Goal: Information Seeking & Learning: Learn about a topic

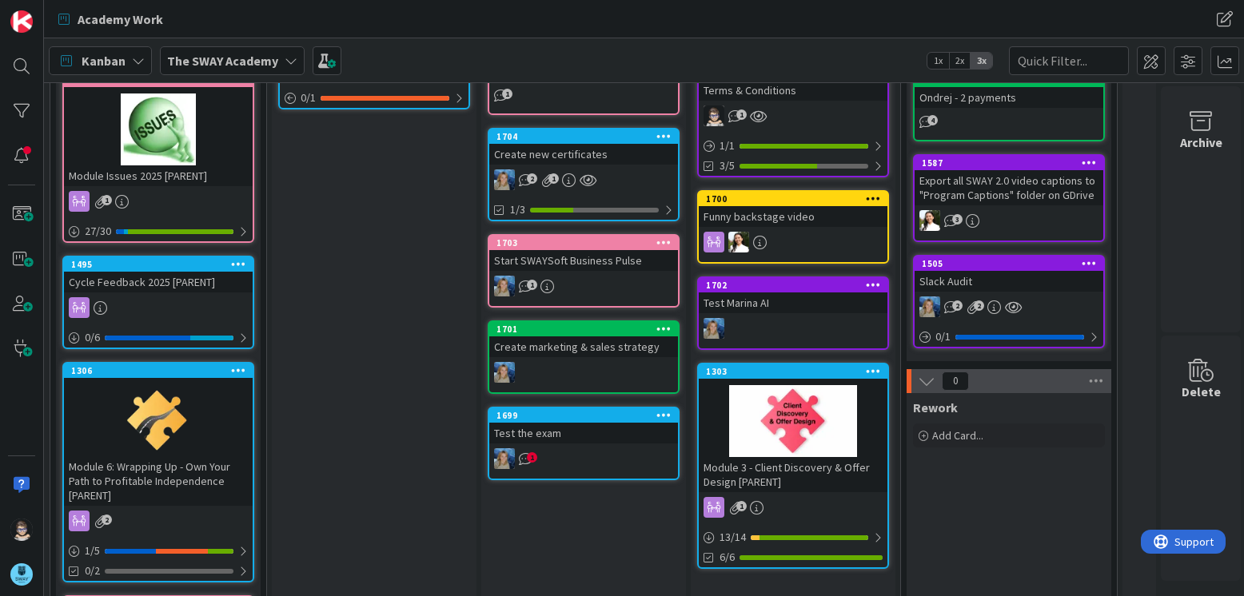
scroll to position [159, 0]
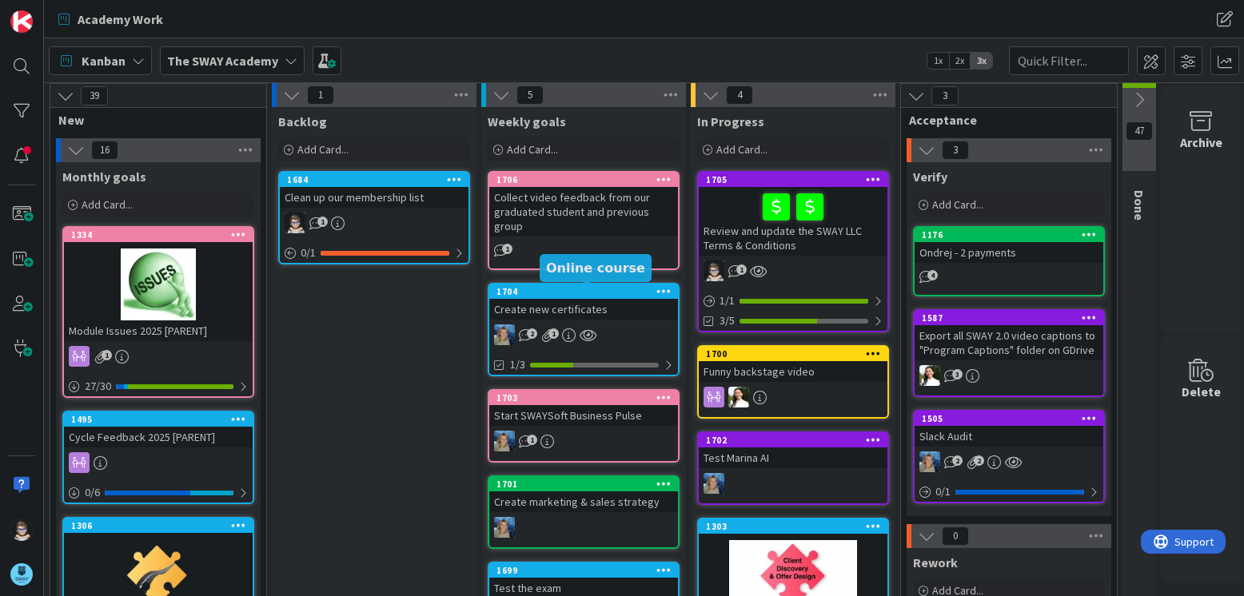
click at [612, 290] on div "1704" at bounding box center [586, 291] width 181 height 11
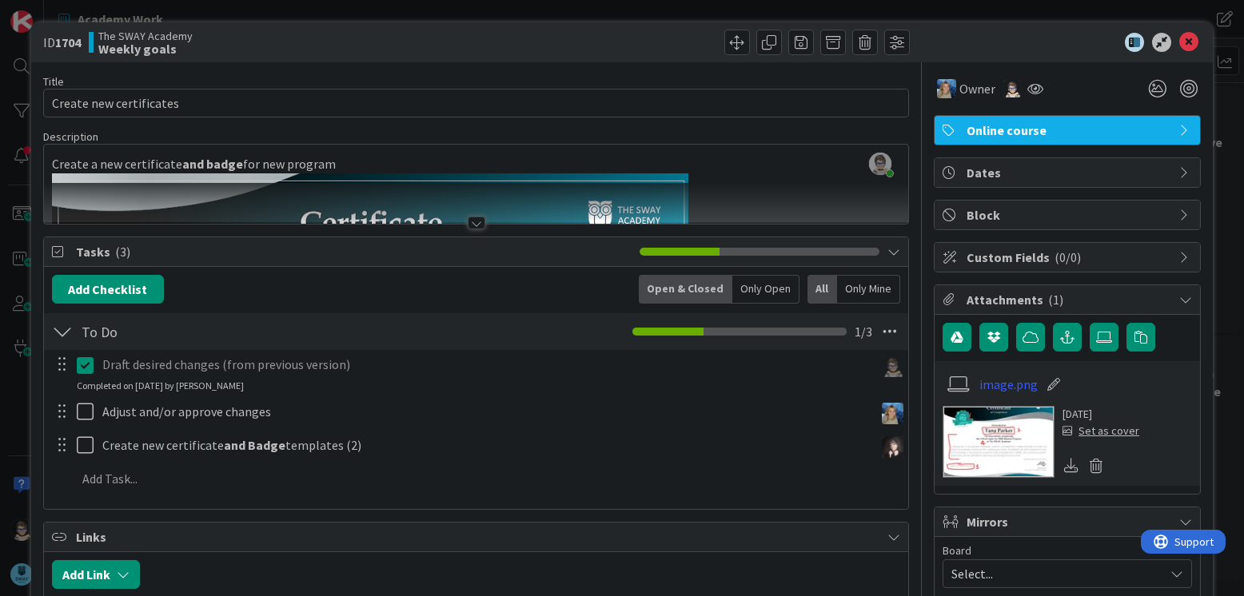
click at [473, 226] on div at bounding box center [477, 223] width 18 height 13
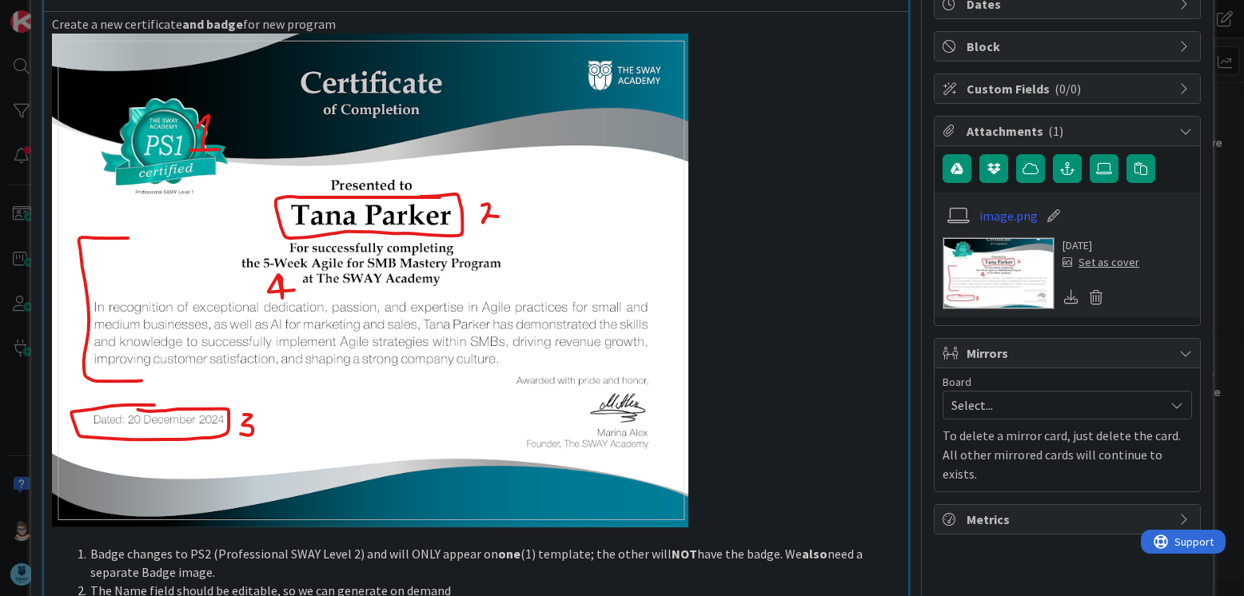
scroll to position [169, 0]
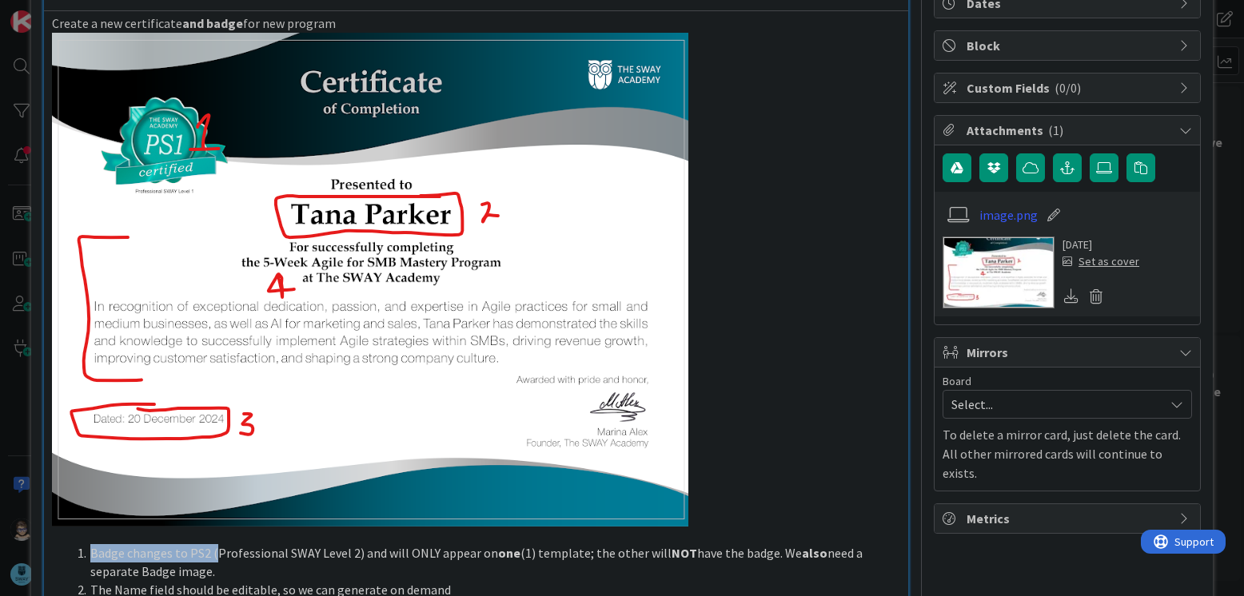
drag, startPoint x: 90, startPoint y: 552, endPoint x: 213, endPoint y: 548, distance: 123.2
click at [213, 548] on li "Badge changes to PS2 (Professional SWAY Level 2) and will ONLY appear on one (1…" at bounding box center [485, 562] width 829 height 36
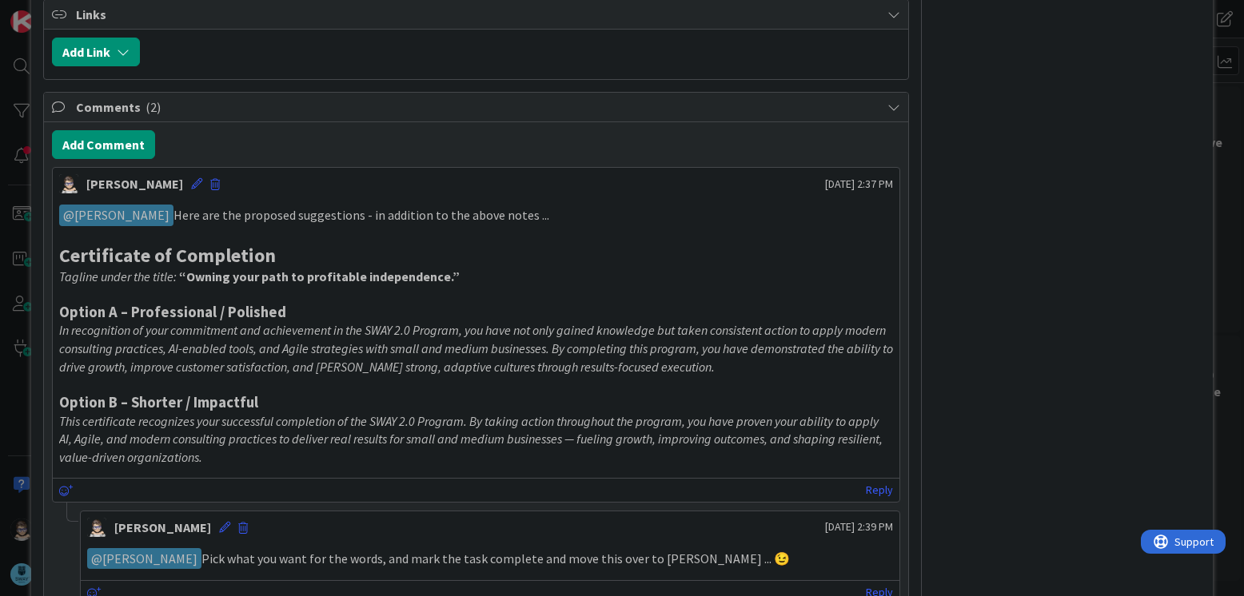
scroll to position [1209, 0]
drag, startPoint x: 199, startPoint y: 279, endPoint x: 464, endPoint y: 278, distance: 264.6
click at [464, 278] on p "Tagline under the title: “Owning your path to profitable independence.”" at bounding box center [476, 278] width 834 height 18
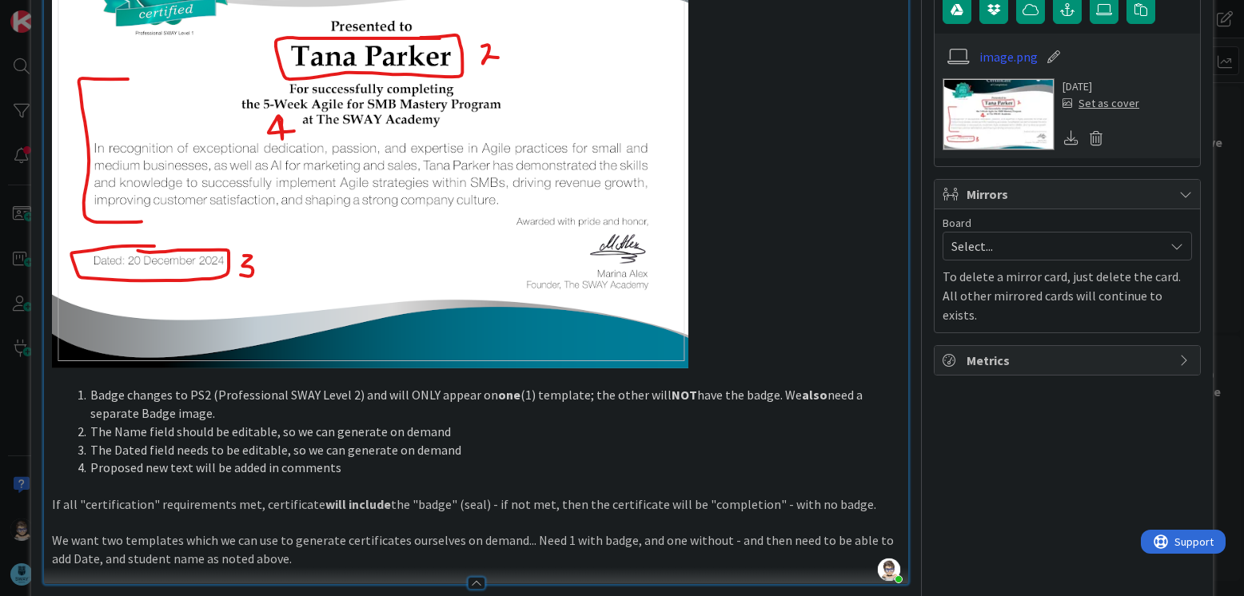
scroll to position [329, 0]
click at [185, 392] on li "Badge changes to PS2 (Professional SWAY Level 2) and will ONLY appear on one (1…" at bounding box center [485, 403] width 829 height 36
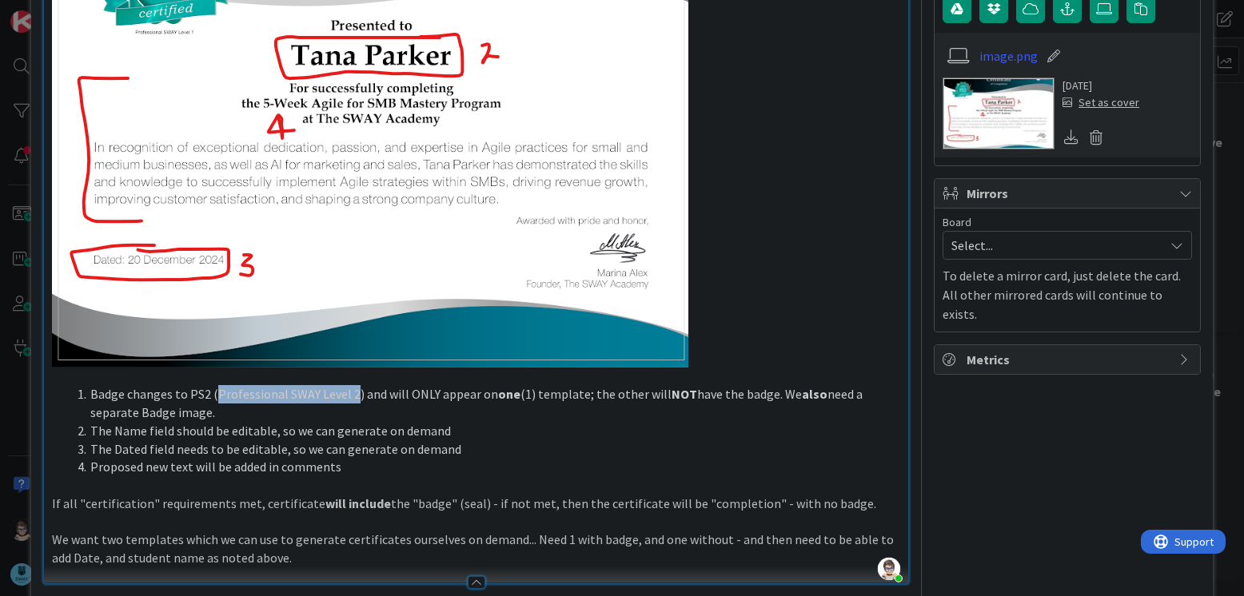
drag, startPoint x: 218, startPoint y: 393, endPoint x: 349, endPoint y: 394, distance: 130.3
click at [349, 394] on li "Badge changes to PS2 (Professional SWAY Level 2) and will ONLY appear on one (1…" at bounding box center [485, 403] width 829 height 36
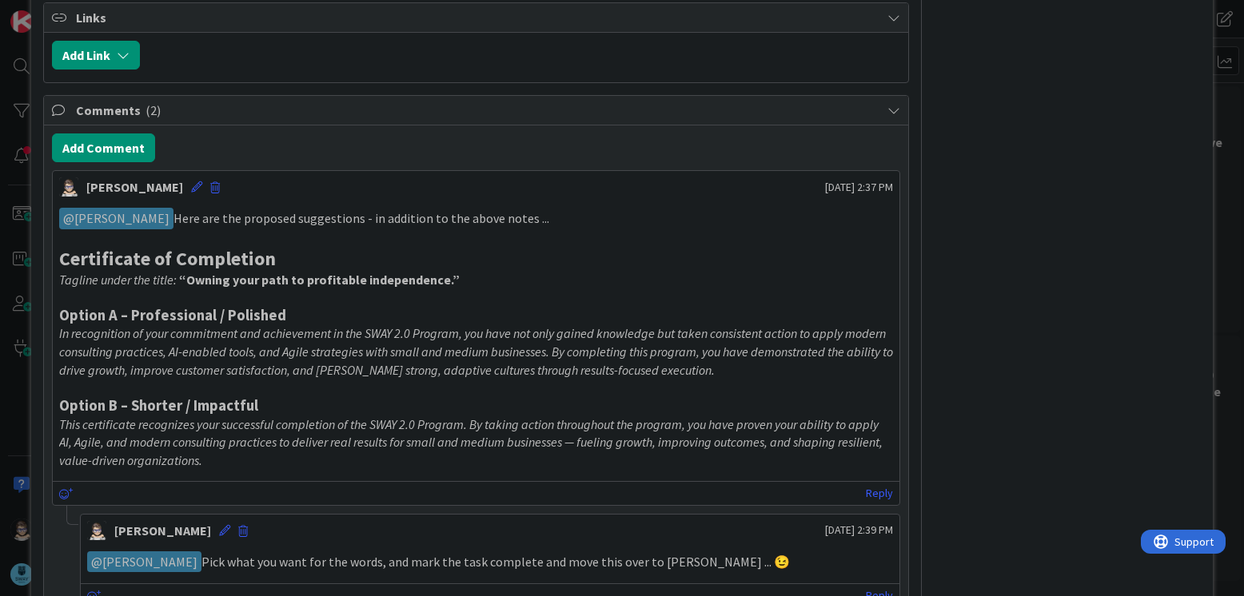
scroll to position [1209, 0]
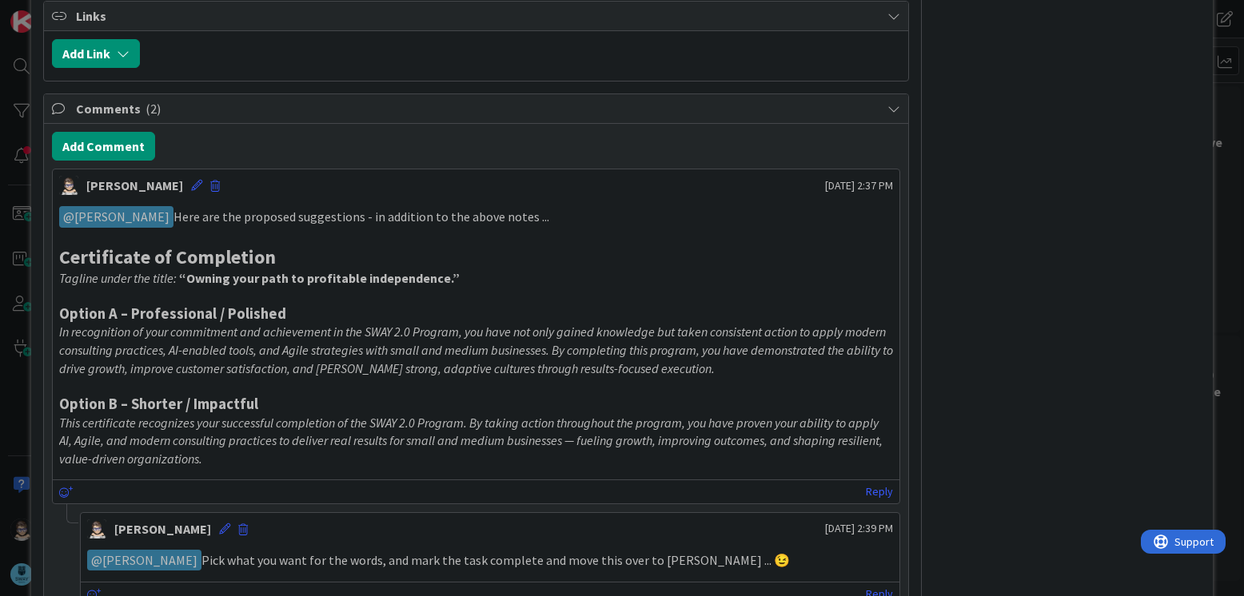
click at [84, 300] on p at bounding box center [476, 296] width 834 height 18
click at [478, 284] on p "Tagline under the title: “Owning your path to profitable independence.”" at bounding box center [476, 278] width 834 height 18
click at [191, 189] on icon at bounding box center [196, 185] width 11 height 11
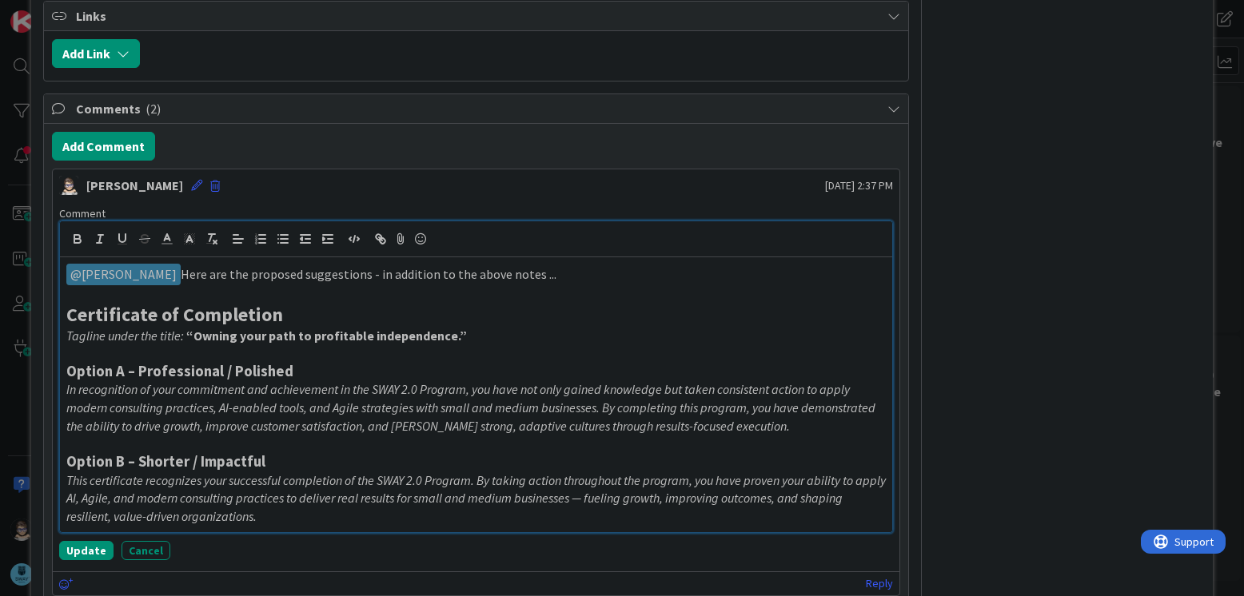
click at [491, 333] on p "Tagline under the title: “Owning your path to profitable independence.”" at bounding box center [475, 336] width 819 height 18
click at [198, 333] on strong "“Owning your path to profitable independence.”" at bounding box center [326, 336] width 281 height 16
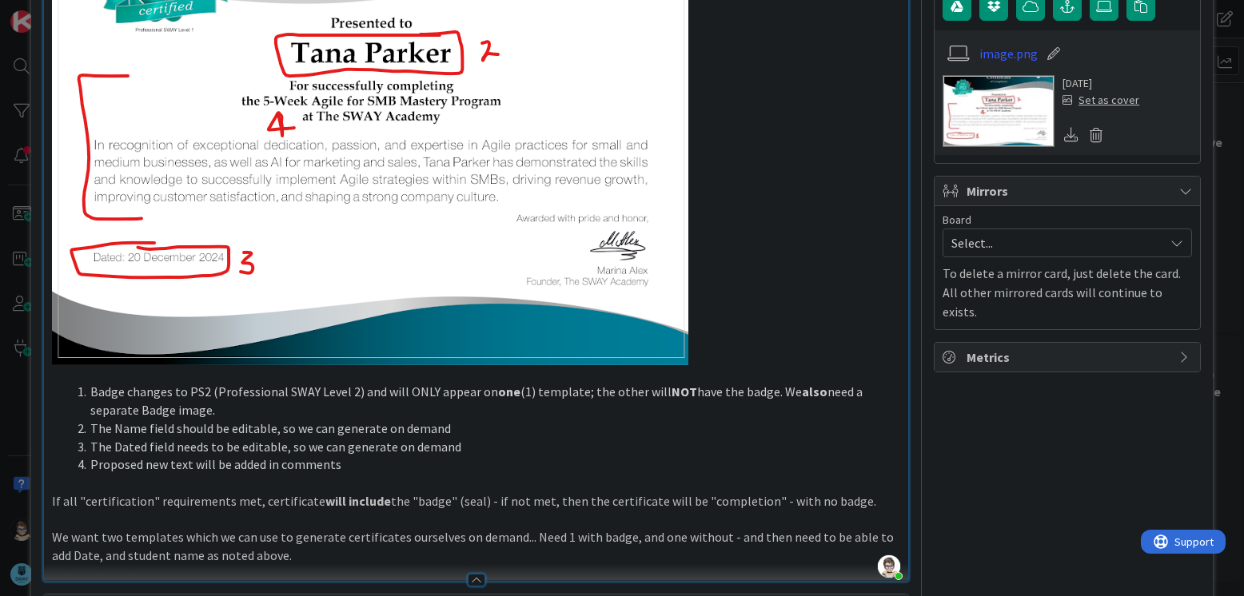
scroll to position [330, 0]
click at [357, 466] on li "Proposed new text will be added in comments" at bounding box center [485, 465] width 829 height 18
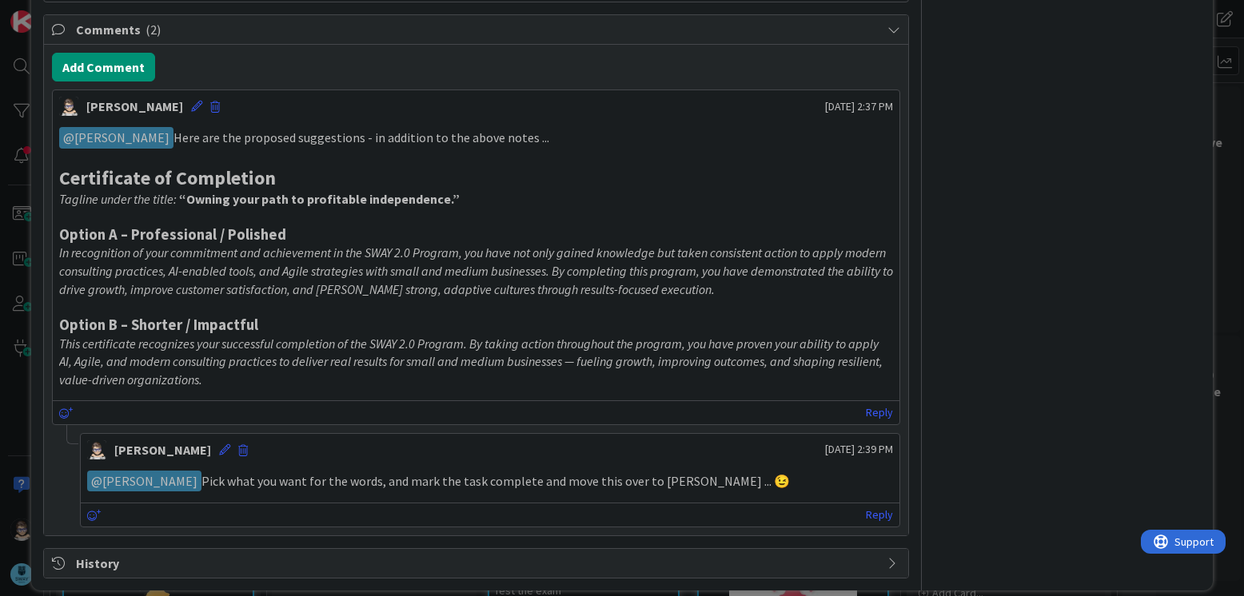
scroll to position [1289, 0]
click at [481, 202] on p "Tagline under the title: “Owning your path to profitable independence.”" at bounding box center [476, 198] width 834 height 18
click at [191, 105] on icon at bounding box center [196, 105] width 11 height 11
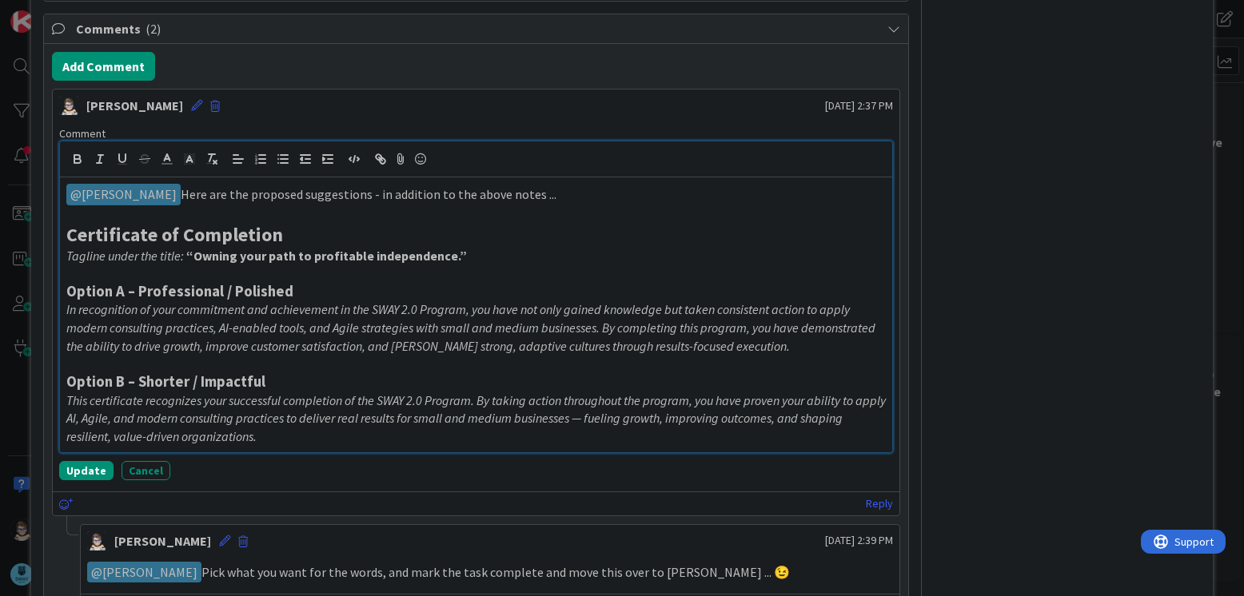
click at [506, 248] on p "Tagline under the title: “Owning your path to profitable independence.”" at bounding box center [475, 256] width 819 height 18
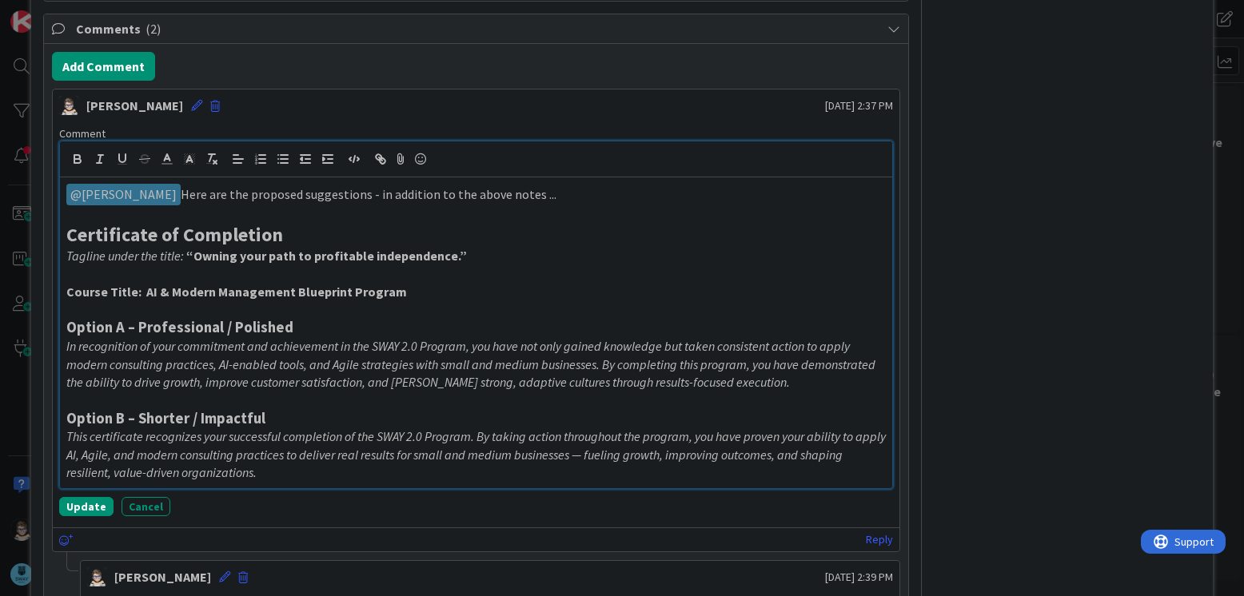
click at [256, 297] on strong "Course Title: AI & Modern Management Blueprint Program" at bounding box center [236, 292] width 341 height 16
click at [87, 508] on button "Update" at bounding box center [86, 506] width 54 height 19
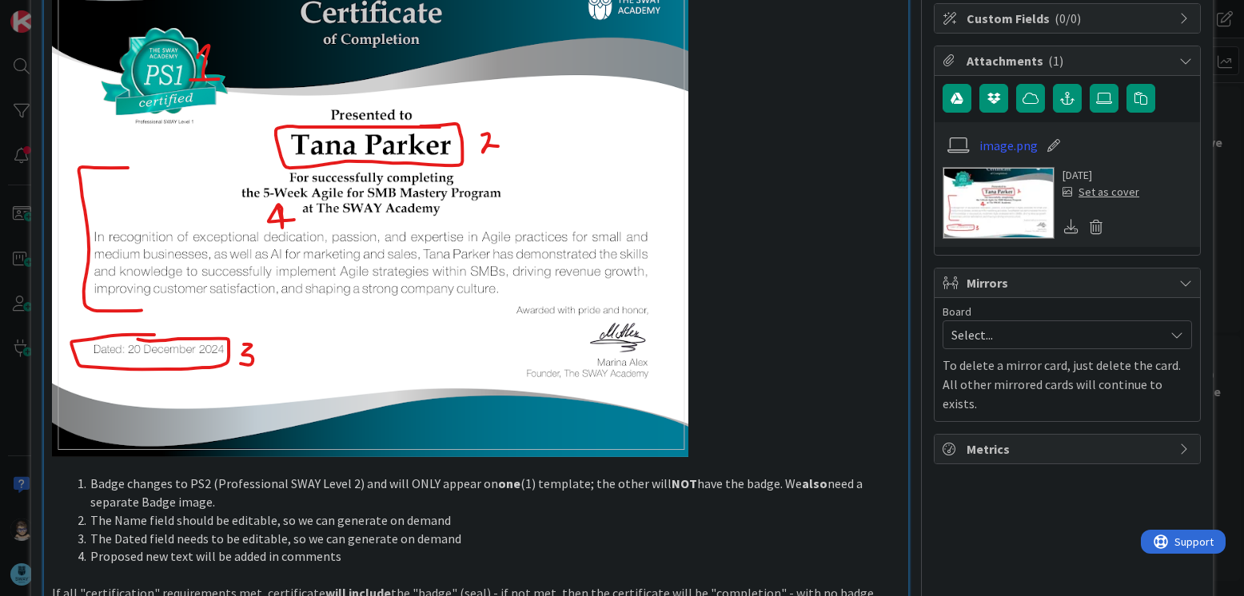
scroll to position [238, 0]
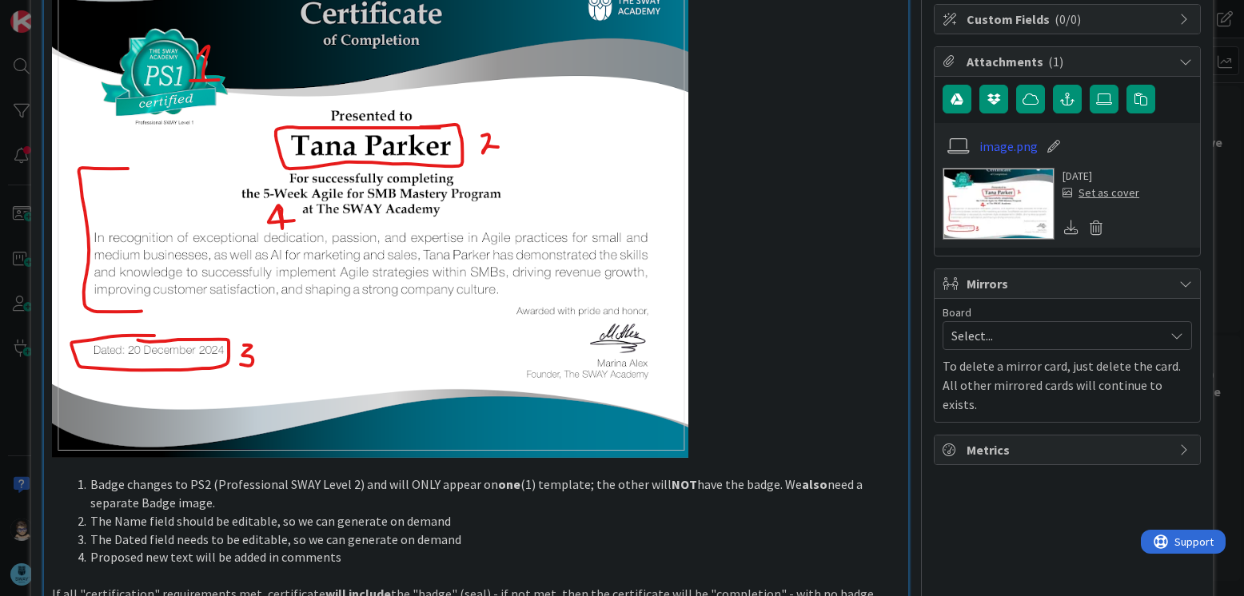
click at [107, 359] on img at bounding box center [370, 211] width 636 height 494
click at [141, 540] on li "The Dated field needs to be editable, so we can generate on demand" at bounding box center [485, 540] width 829 height 18
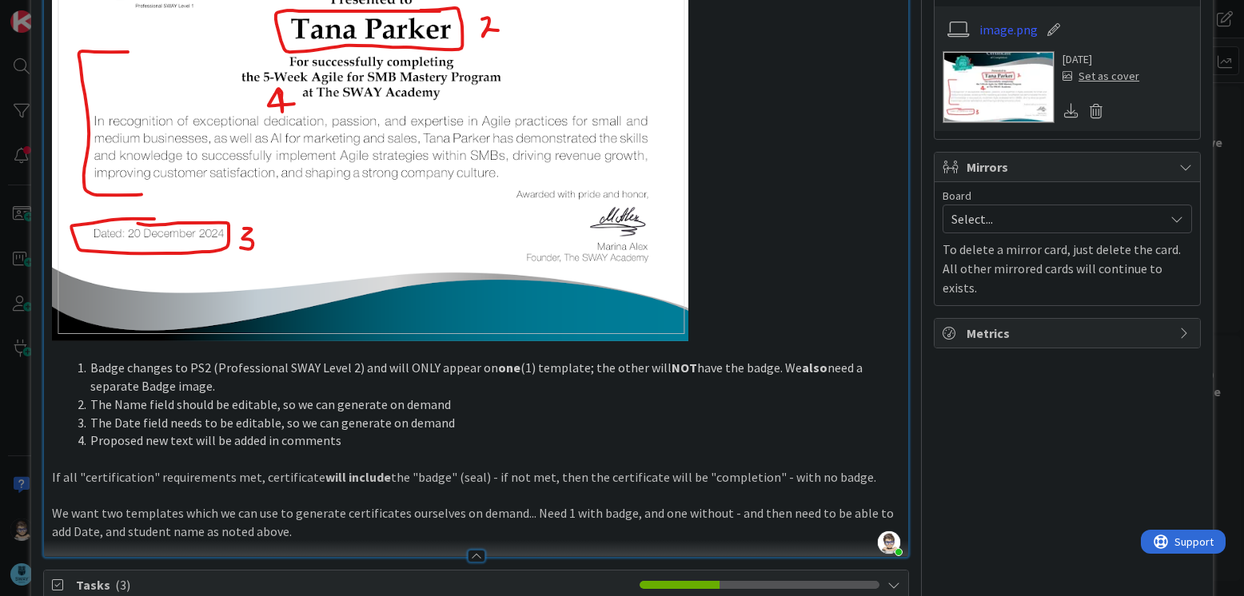
scroll to position [356, 0]
click at [65, 480] on p "If all "certification" requirements met, certificate will include the "badge" (…" at bounding box center [476, 477] width 848 height 18
click at [48, 477] on div "Create a new certificate and badge for new program Badge changes to PS2 (Profes…" at bounding box center [476, 190] width 864 height 731
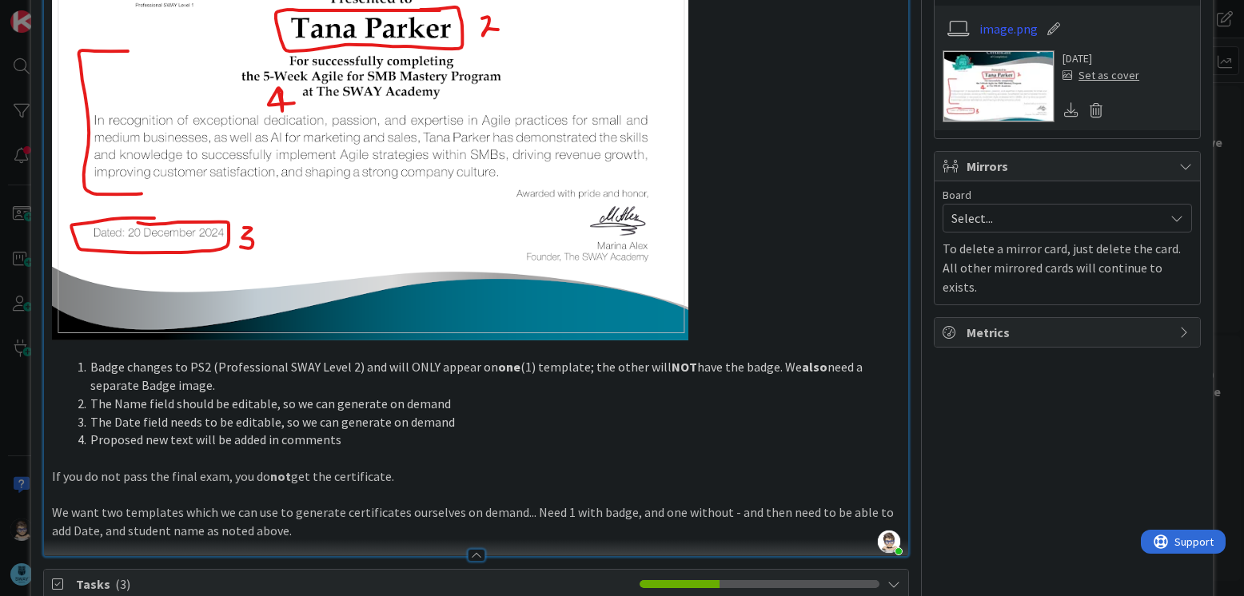
click at [101, 517] on p "We want two templates which we can use to generate certificates ourselves on de…" at bounding box center [476, 522] width 848 height 36
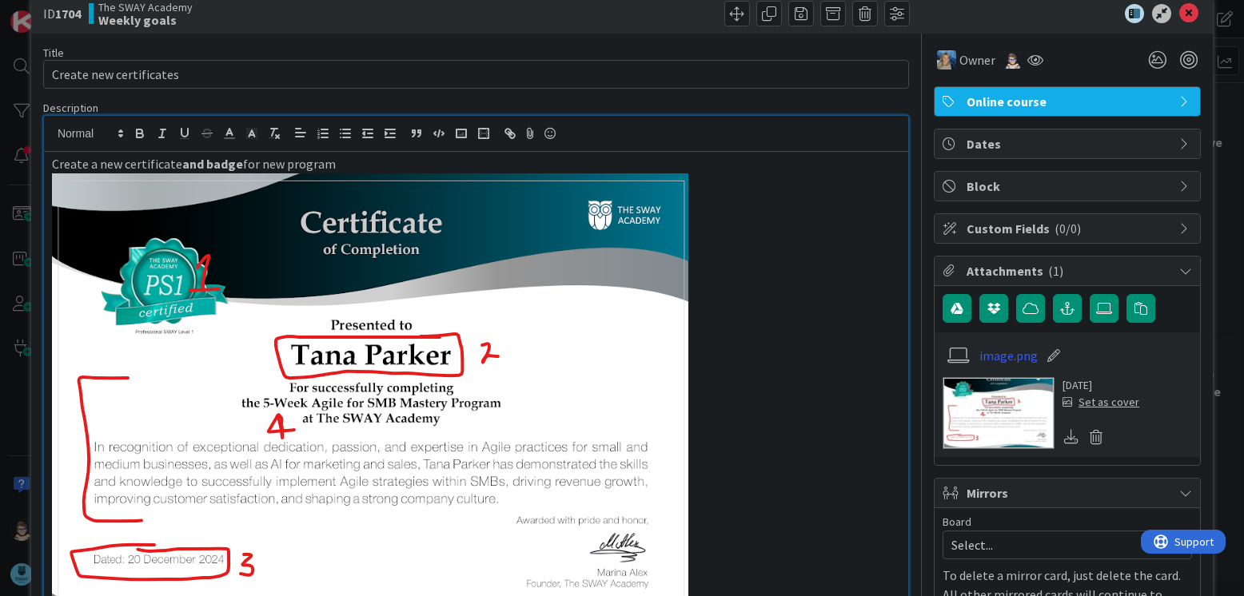
scroll to position [0, 0]
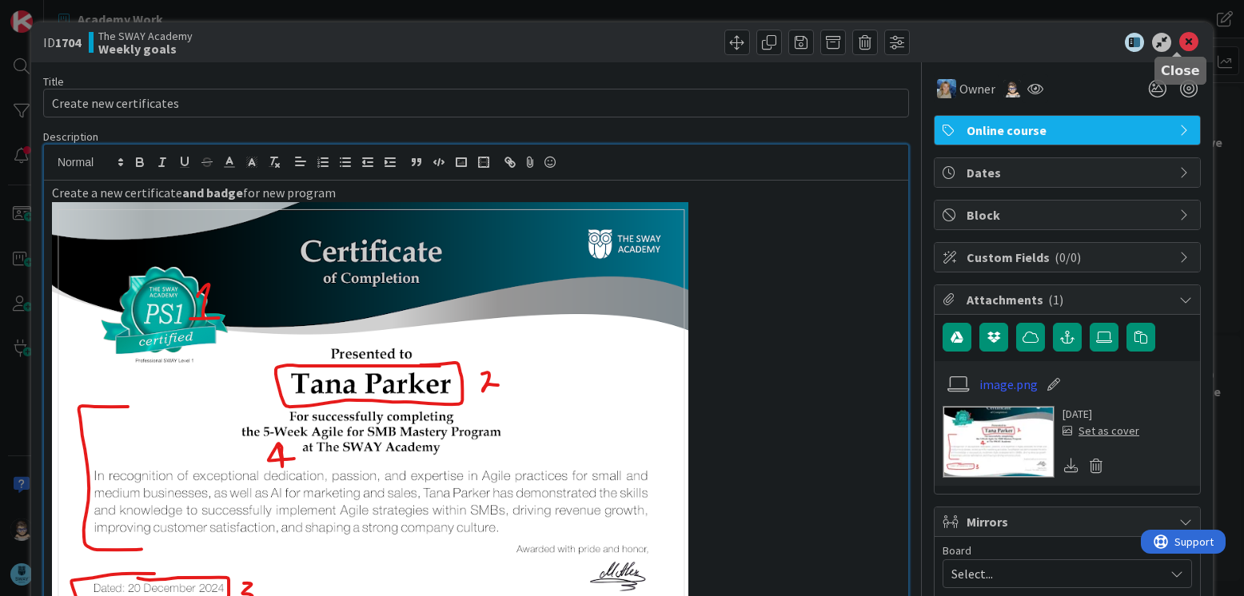
click at [1179, 42] on icon at bounding box center [1188, 42] width 19 height 19
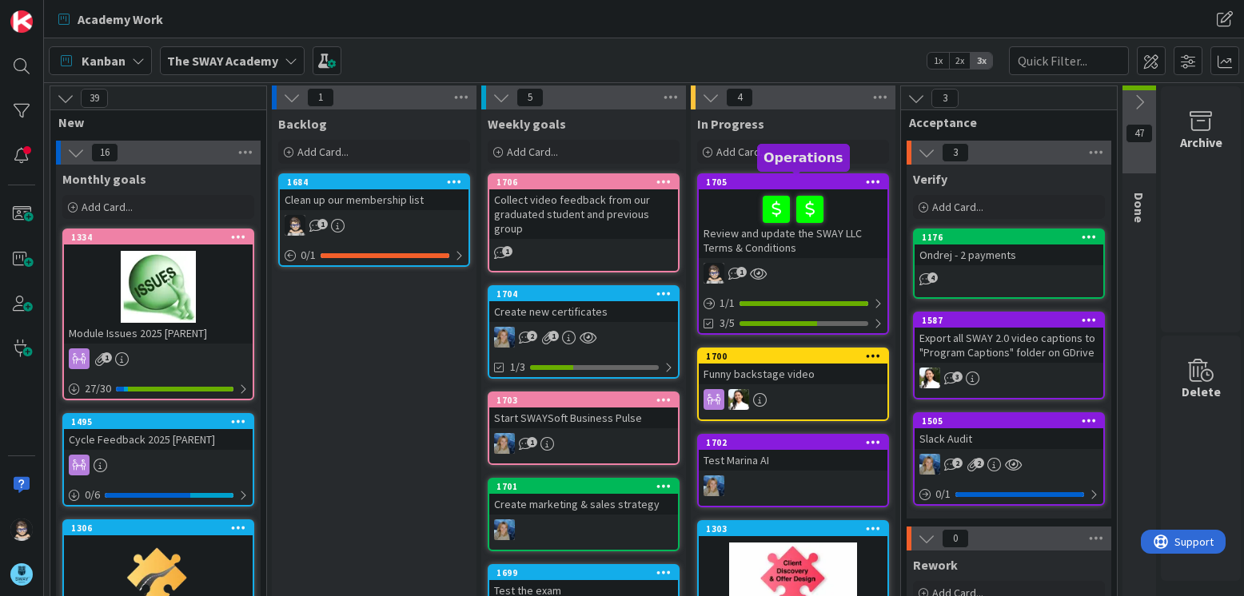
click at [783, 184] on div "1705" at bounding box center [796, 182] width 181 height 11
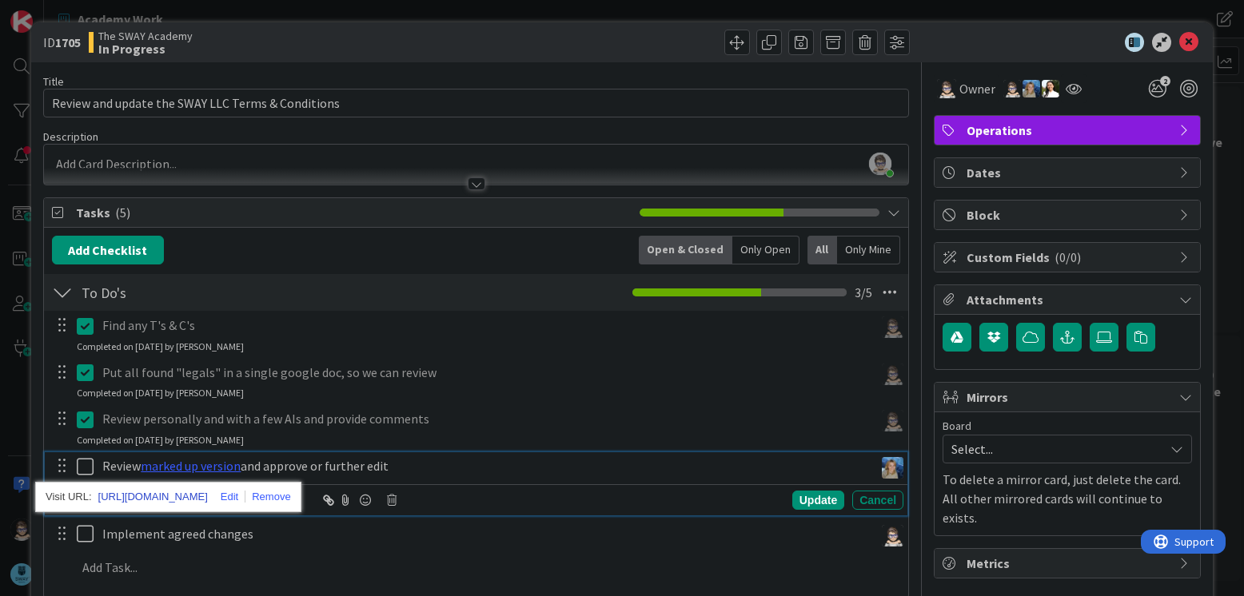
drag, startPoint x: 217, startPoint y: 468, endPoint x: 212, endPoint y: 494, distance: 26.2
click at [208, 494] on link "[URL][DOMAIN_NAME]" at bounding box center [153, 497] width 110 height 21
click at [1179, 41] on icon at bounding box center [1188, 42] width 19 height 19
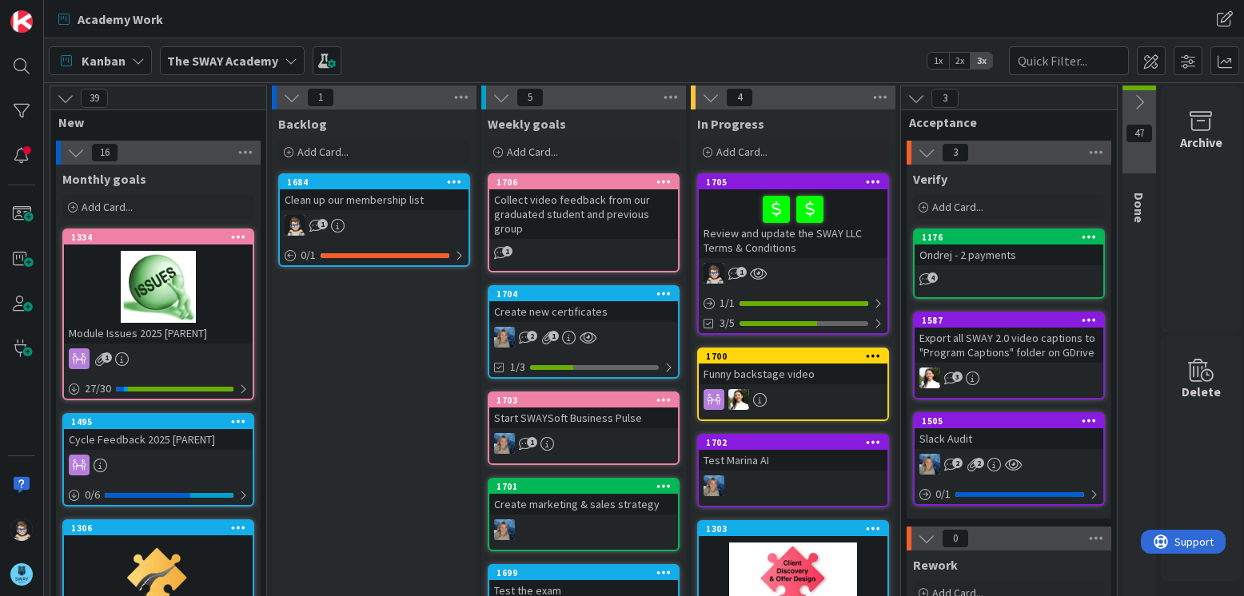
click at [289, 60] on icon at bounding box center [291, 60] width 13 height 13
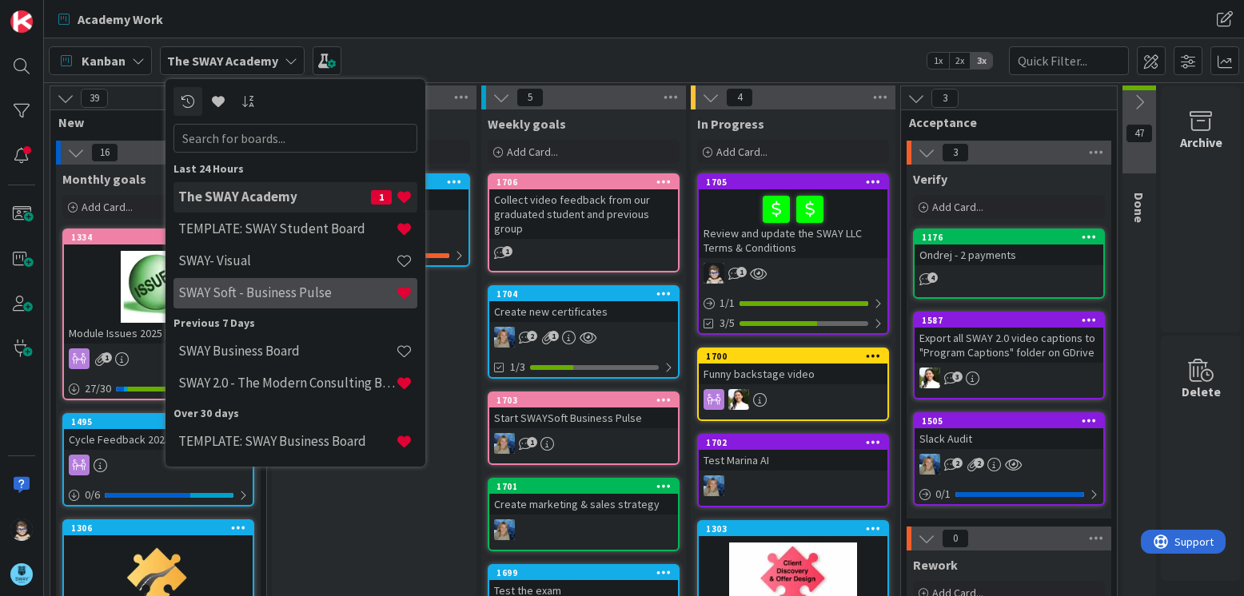
click at [287, 295] on h4 "SWAY Soft - Business Pulse" at bounding box center [286, 293] width 217 height 16
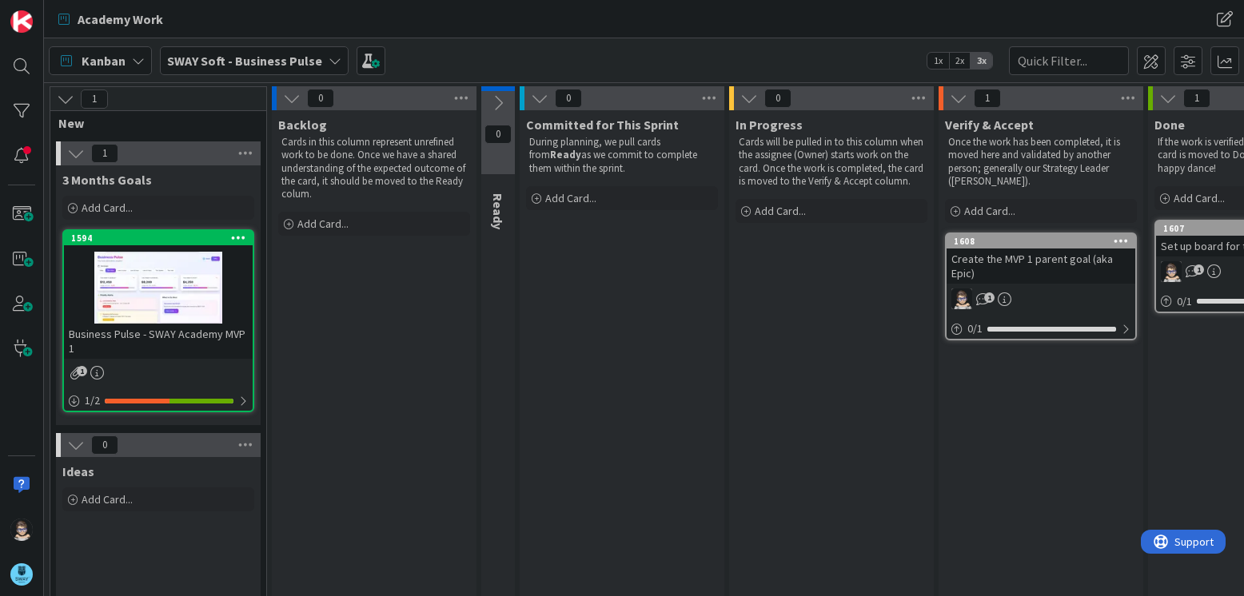
click at [139, 289] on div at bounding box center [158, 288] width 189 height 72
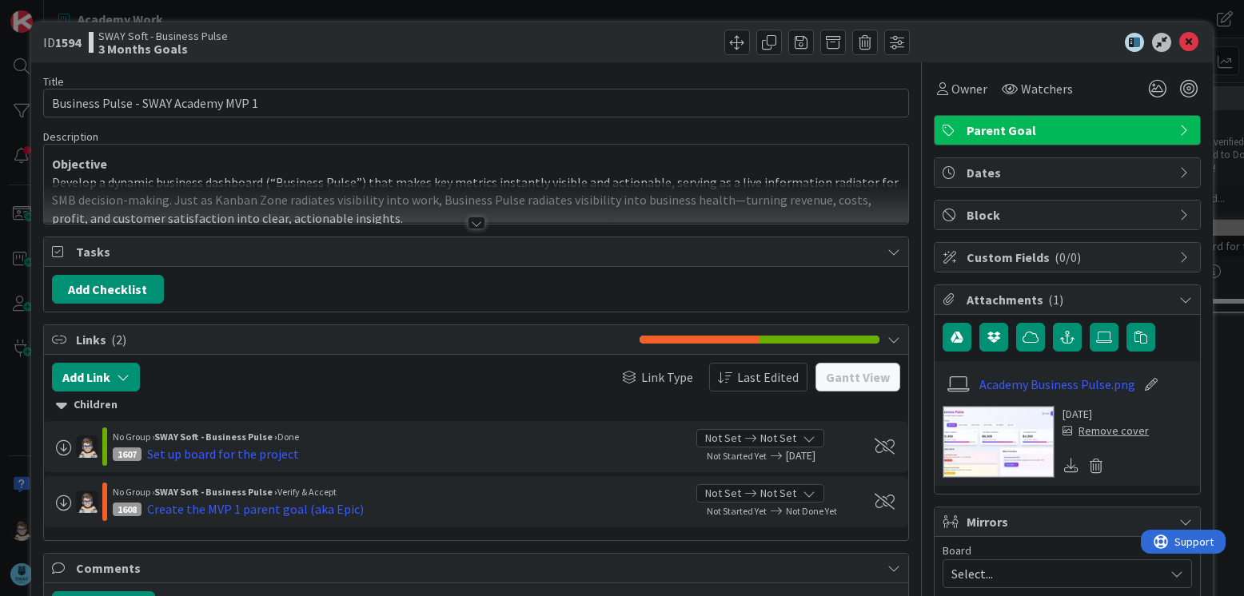
click at [468, 223] on div at bounding box center [477, 223] width 18 height 13
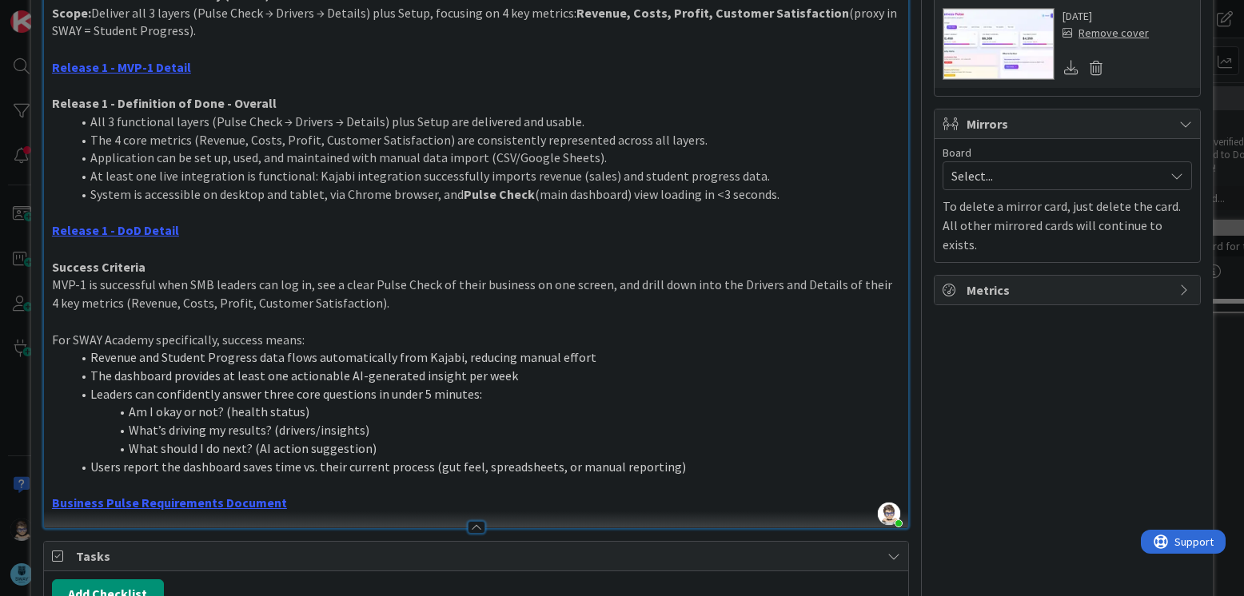
scroll to position [399, 0]
click at [1163, 426] on div "Owner Watchers Parent Goal Dates Block Custom Fields ( 0/0 ) Attachments ( 1 ) …" at bounding box center [1067, 340] width 267 height 1354
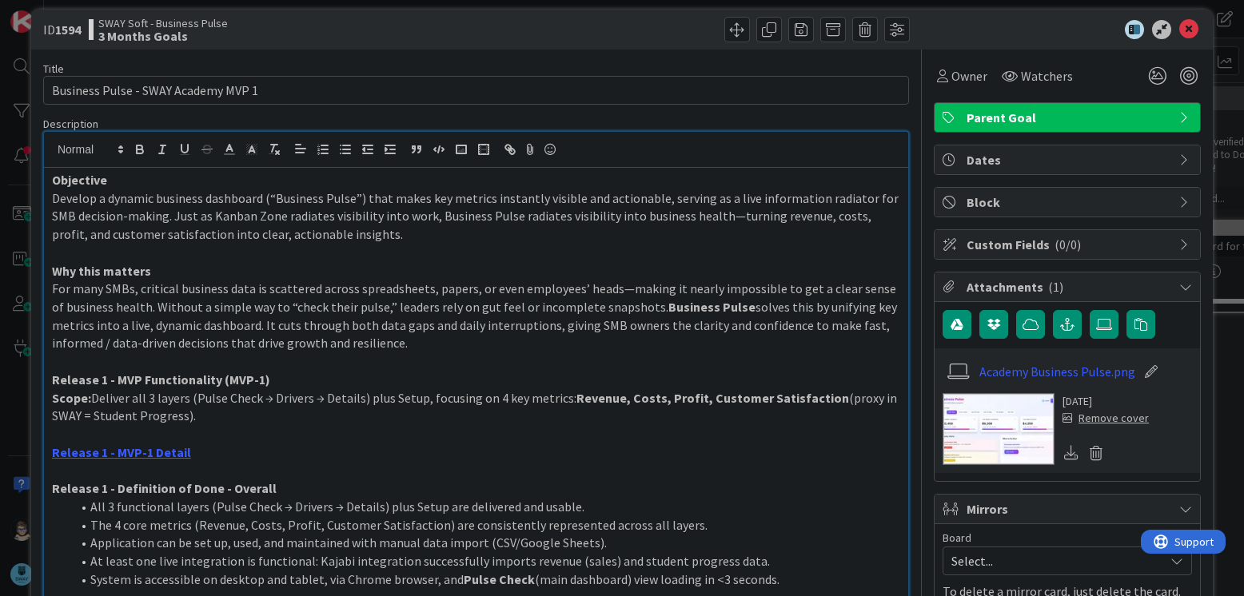
scroll to position [0, 0]
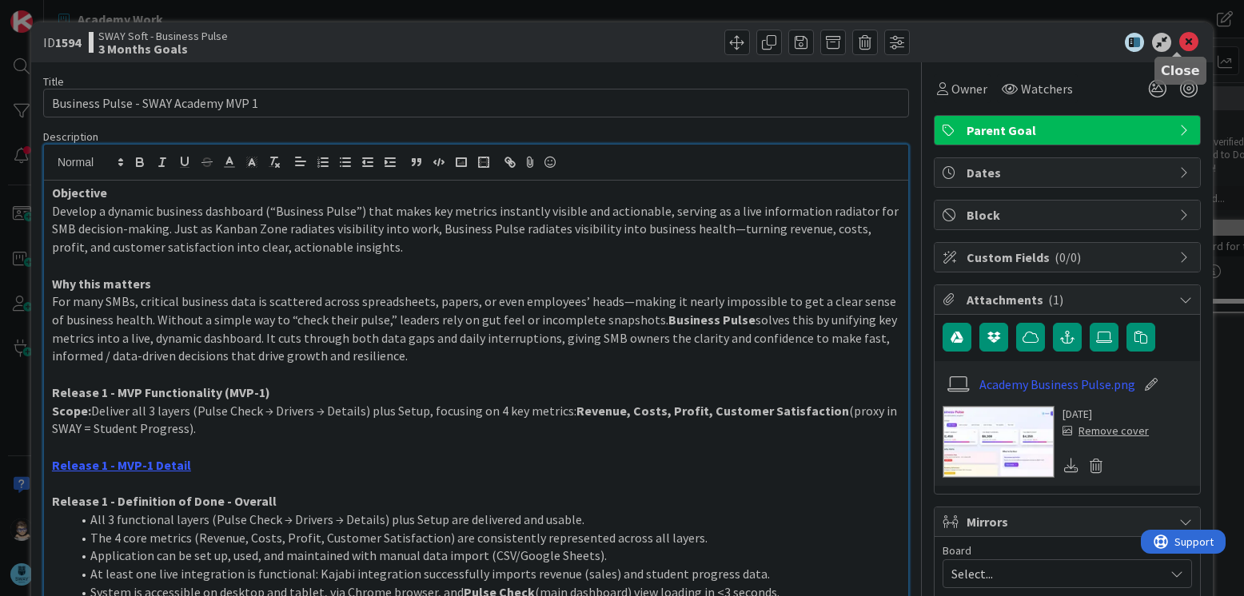
click at [1179, 46] on icon at bounding box center [1188, 42] width 19 height 19
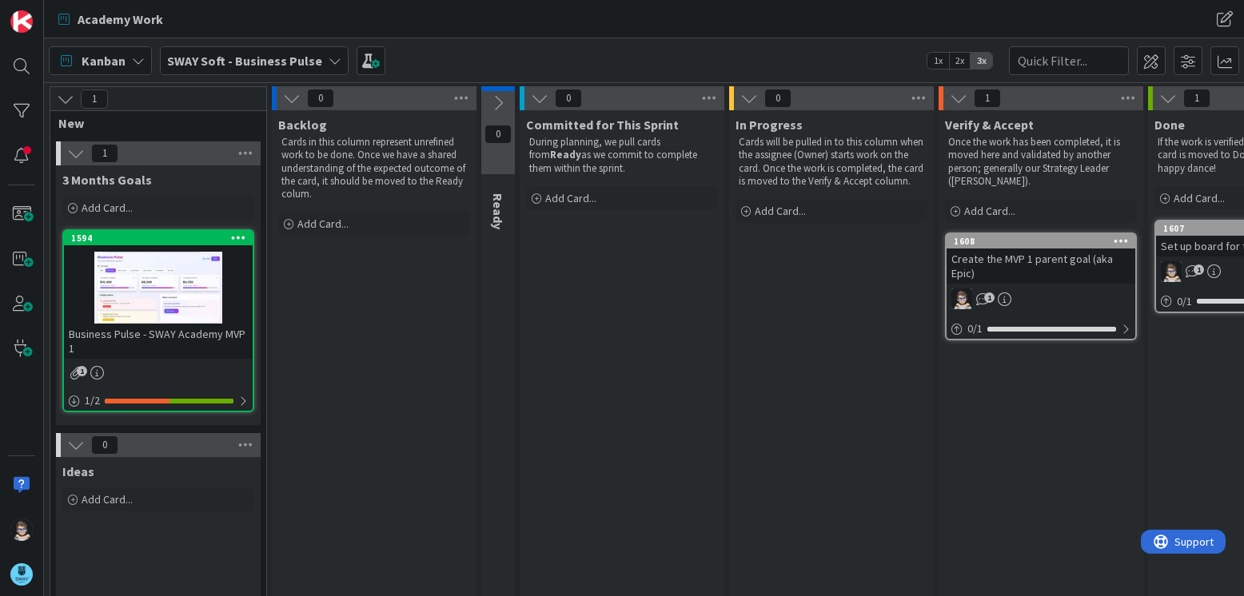
click at [374, 358] on div "Backlog Cards in this column represent unrefined work to be done. Once we have …" at bounding box center [374, 396] width 205 height 572
click at [1109, 386] on div "Verify & Accept Once the work has been completed, it is moved here and validate…" at bounding box center [1040, 396] width 205 height 572
click at [196, 283] on div at bounding box center [158, 288] width 189 height 72
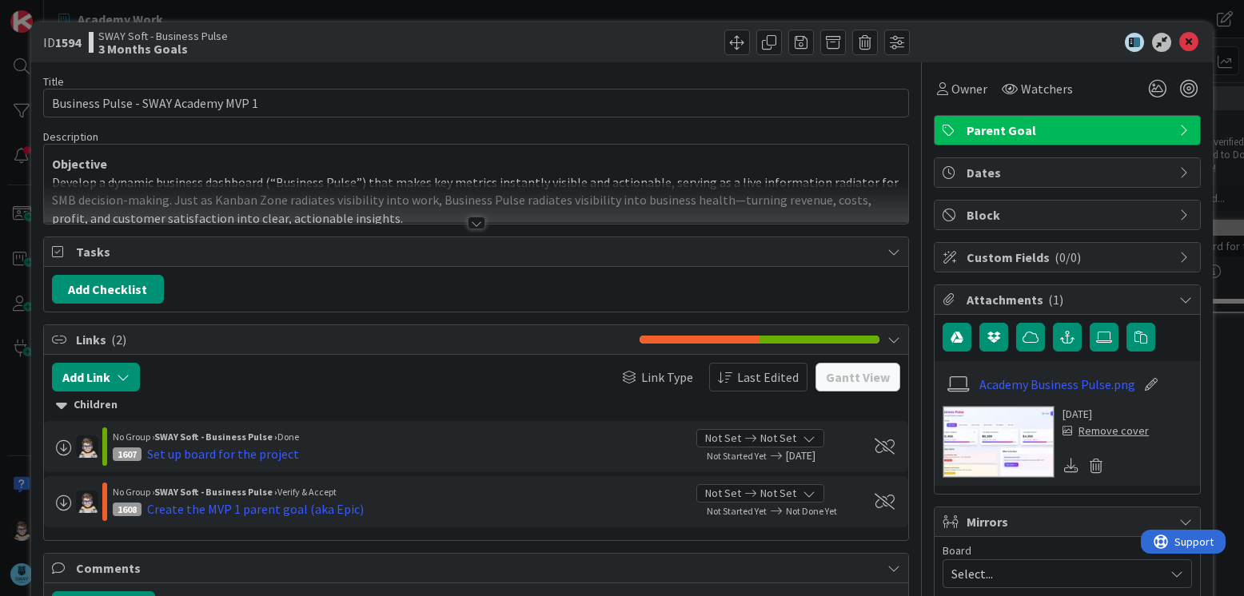
click at [472, 223] on div at bounding box center [477, 223] width 18 height 13
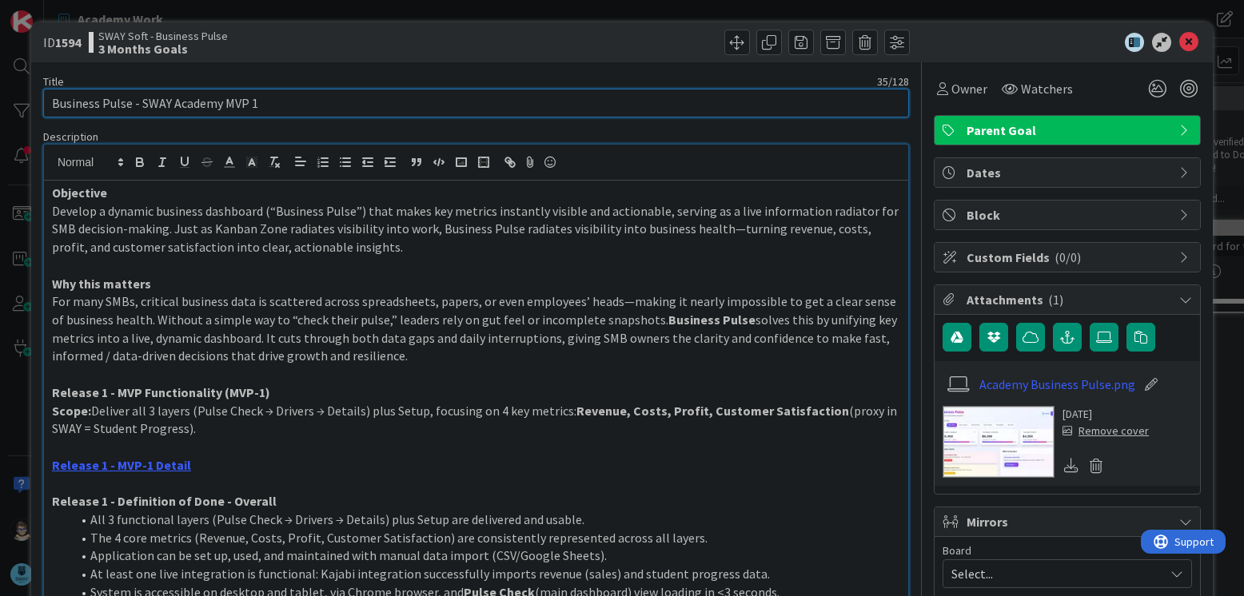
drag, startPoint x: 53, startPoint y: 108, endPoint x: 273, endPoint y: 105, distance: 220.7
click at [273, 105] on input "Business Pulse - SWAY Academy MVP 1" at bounding box center [476, 103] width 866 height 29
drag, startPoint x: 275, startPoint y: 105, endPoint x: 40, endPoint y: 102, distance: 235.0
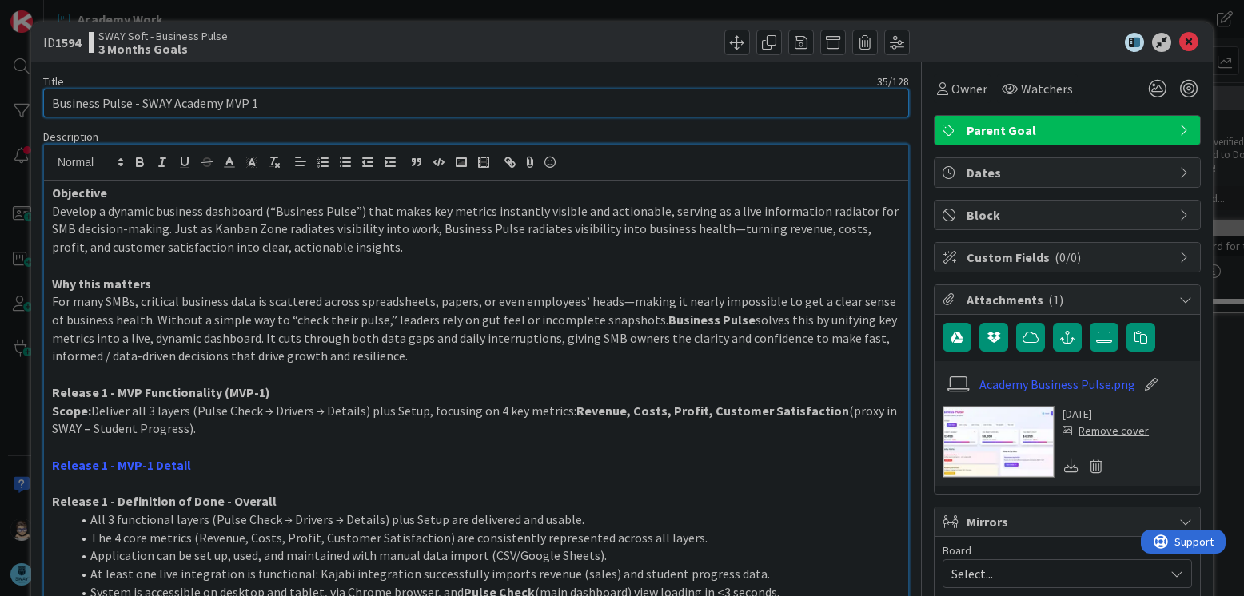
click at [69, 105] on input "Business Pulse - SWAY Academy MVP 1" at bounding box center [476, 103] width 866 height 29
drag, startPoint x: 54, startPoint y: 101, endPoint x: 256, endPoint y: 98, distance: 202.3
click at [256, 98] on input "Business Pulse - SWAY Academy MVP 1" at bounding box center [476, 103] width 866 height 29
click at [271, 98] on input "Business Pulse - SWAY Academy MVP 1" at bounding box center [476, 103] width 866 height 29
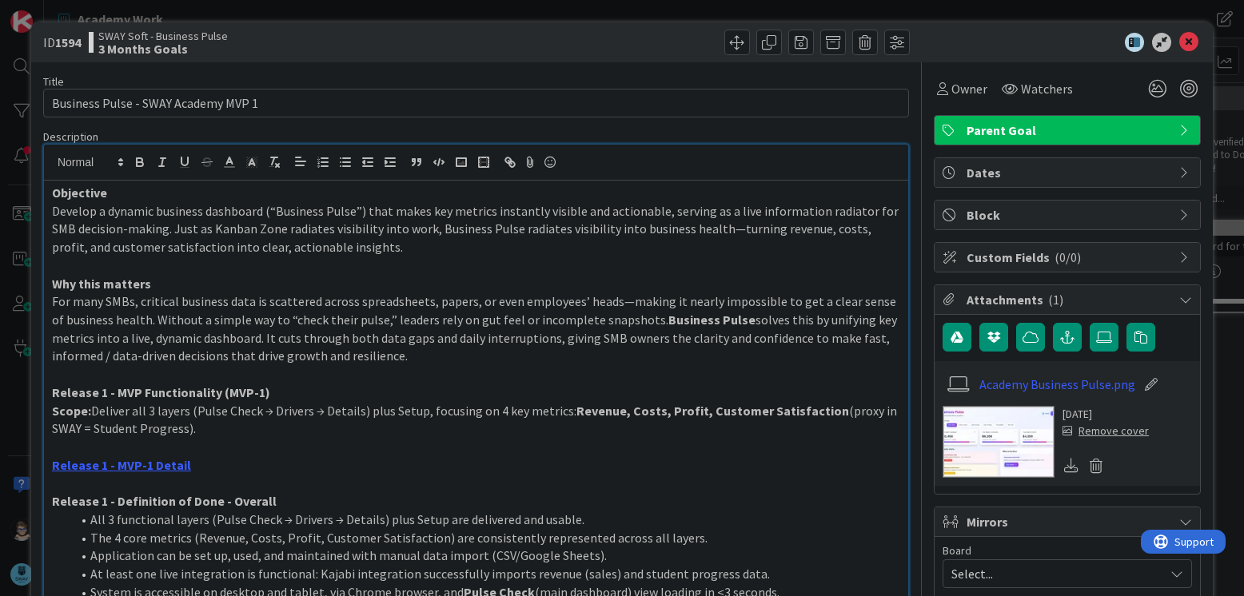
click at [297, 227] on span "Develop a dynamic business dashboard (“Business Pulse”) that makes key metrics …" at bounding box center [476, 229] width 849 height 52
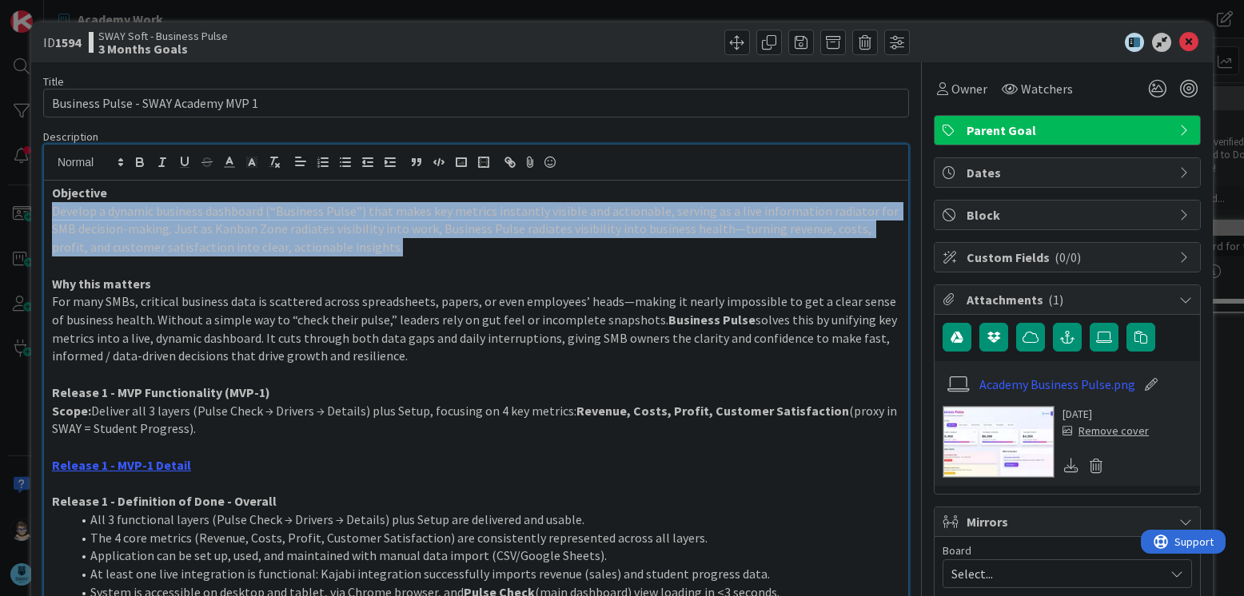
drag, startPoint x: 52, startPoint y: 212, endPoint x: 356, endPoint y: 253, distance: 306.5
click at [356, 253] on p "Develop a dynamic business dashboard (“Business Pulse”) that makes key metrics …" at bounding box center [476, 229] width 848 height 54
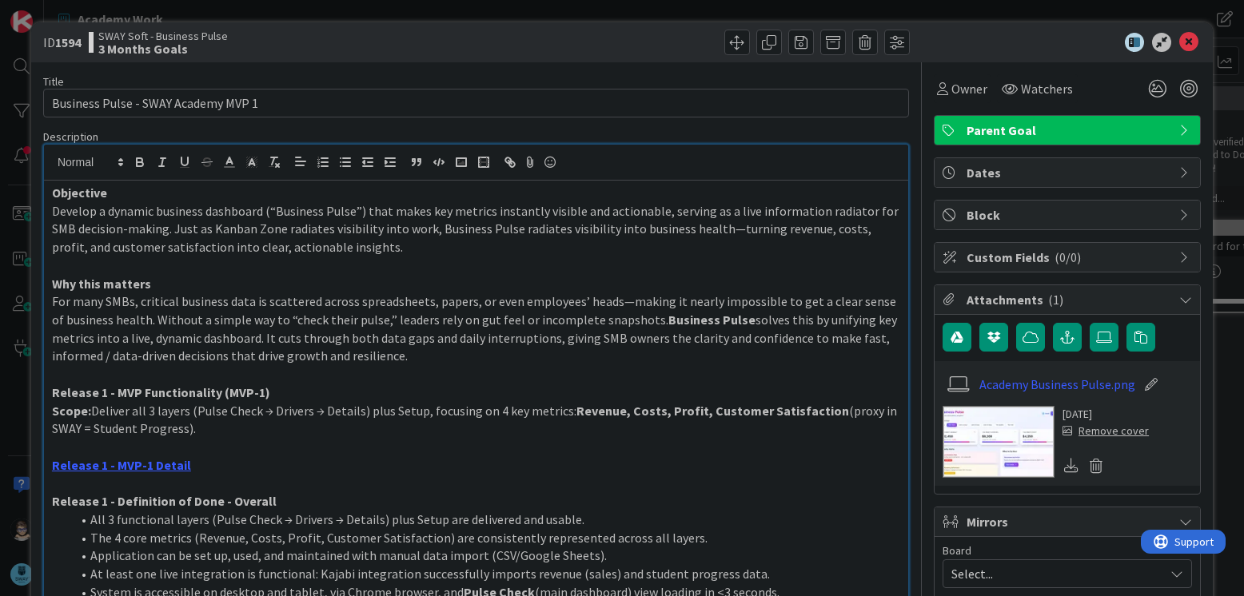
click at [146, 225] on span "Develop a dynamic business dashboard (“Business Pulse”) that makes key metrics …" at bounding box center [476, 229] width 849 height 52
click at [229, 303] on span "For many SMBs, critical business data is scattered across spreadsheets, papers,…" at bounding box center [475, 310] width 847 height 34
drag, startPoint x: 51, startPoint y: 281, endPoint x: 404, endPoint y: 356, distance: 361.1
click at [404, 356] on div "Objective Develop a dynamic business dashboard (“Business Pulse”) that makes ke…" at bounding box center [476, 554] width 864 height 746
click at [365, 348] on span "solves this by unifying key metrics into a live, dynamic dashboard. It cuts thr…" at bounding box center [475, 338] width 847 height 52
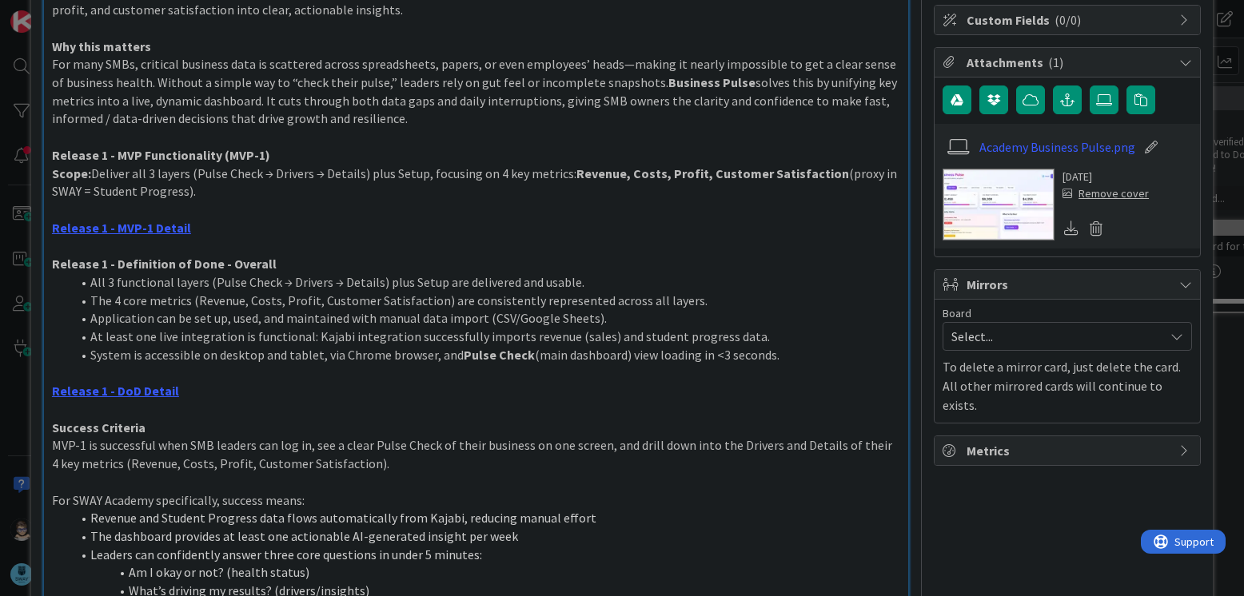
scroll to position [238, 0]
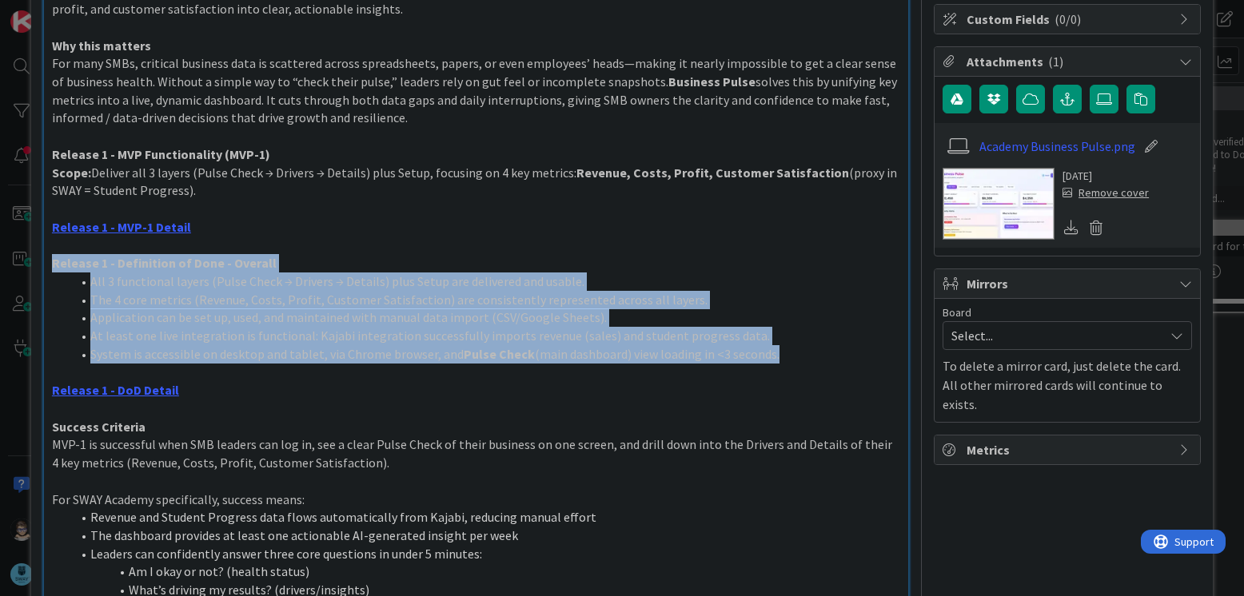
drag, startPoint x: 54, startPoint y: 263, endPoint x: 804, endPoint y: 361, distance: 757.0
click at [804, 361] on div "Objective Develop a dynamic business dashboard (“Business Pulse”) that makes ke…" at bounding box center [476, 315] width 864 height 746
click at [802, 355] on li "System is accessible on desktop and tablet, via Chrome browser, and Pulse Check…" at bounding box center [485, 354] width 829 height 18
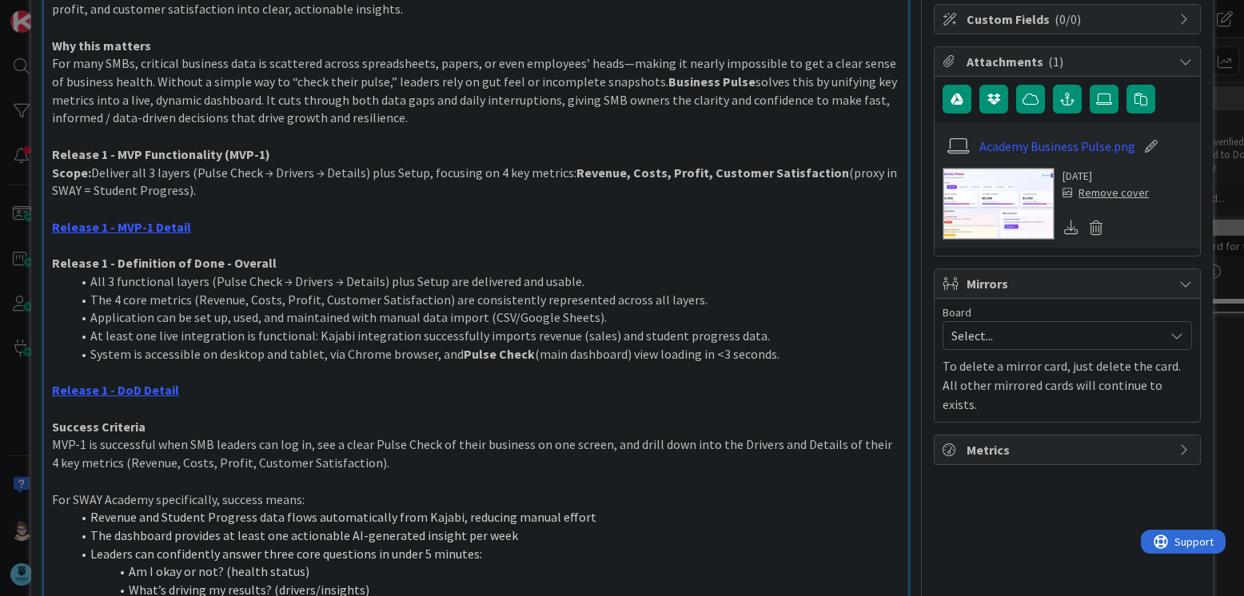
click at [243, 346] on span "System is accessible on desktop and tablet, via Chrome browser, and" at bounding box center [276, 354] width 373 height 16
click at [57, 261] on strong "Release 1 - Definition of Done - Overall" at bounding box center [164, 263] width 225 height 16
click at [189, 298] on span "The 4 core metrics (Revenue, Costs, Profit, Customer Satisfaction) are consiste…" at bounding box center [398, 300] width 617 height 16
